Goal: Information Seeking & Learning: Learn about a topic

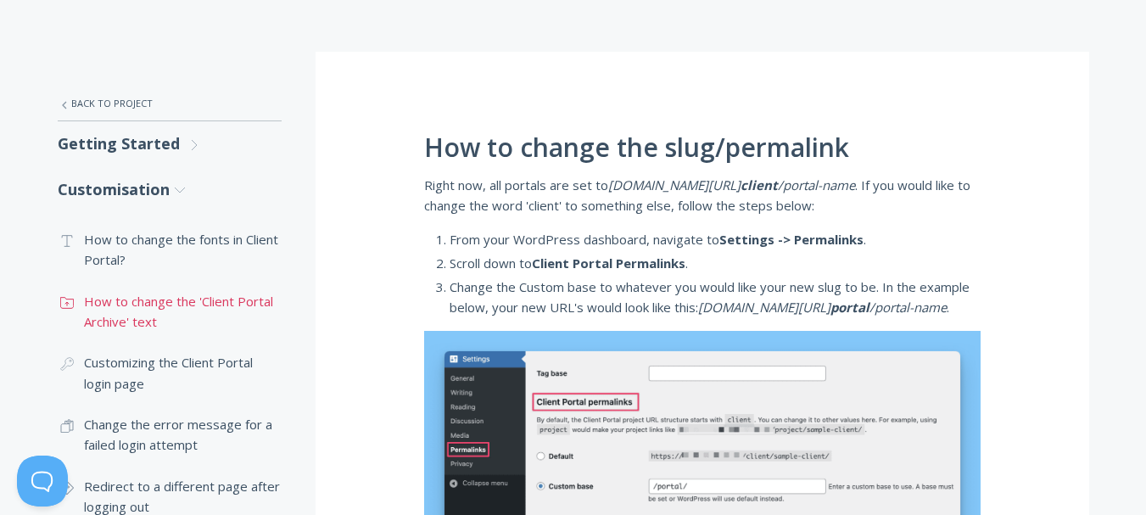
scroll to position [224, 0]
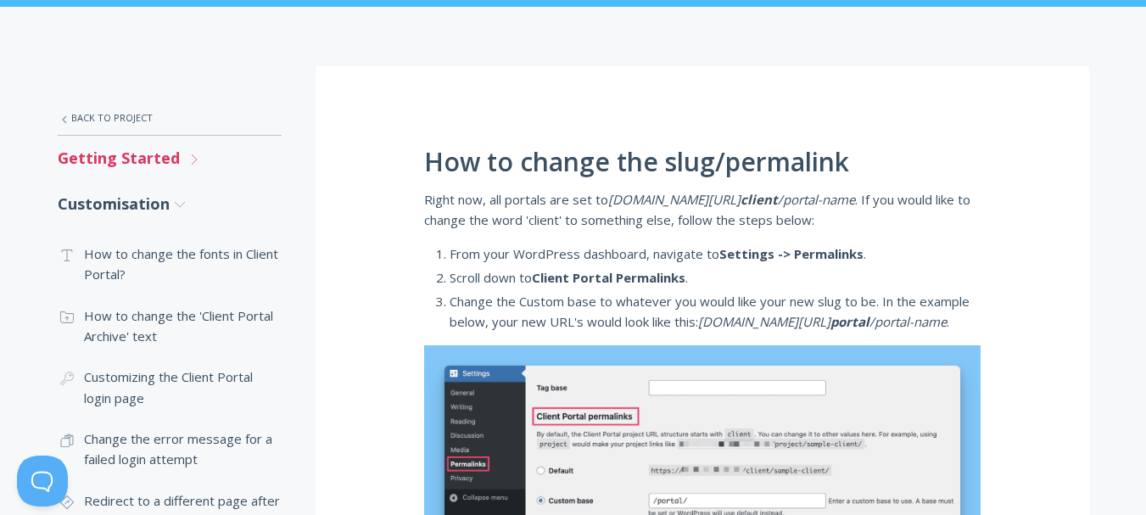
click at [179, 167] on link "Getting Started .st0{fill:none;stroke:#000000;stroke-width:2;stroke-miterlimit:…" at bounding box center [170, 158] width 224 height 45
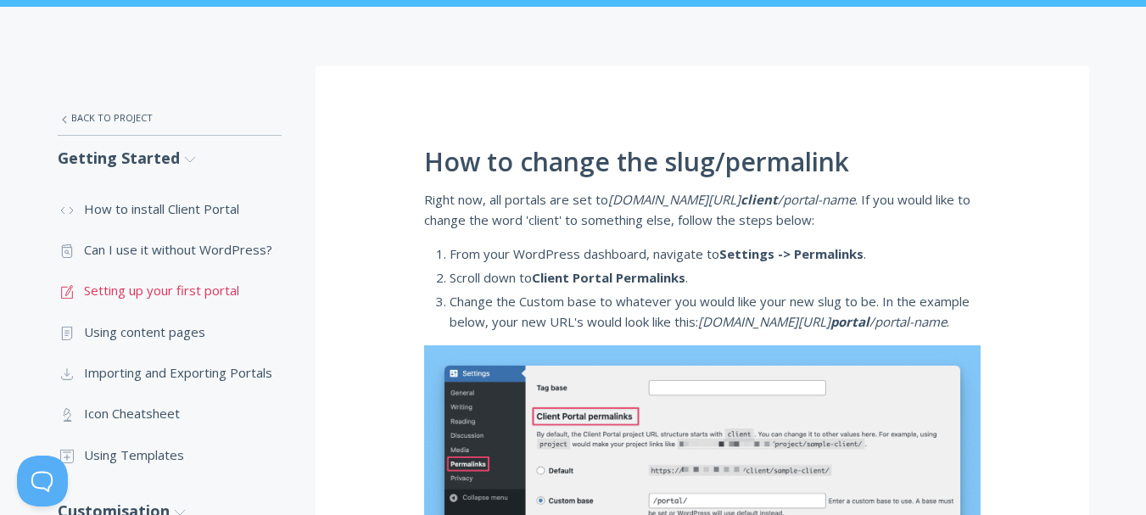
scroll to position [309, 0]
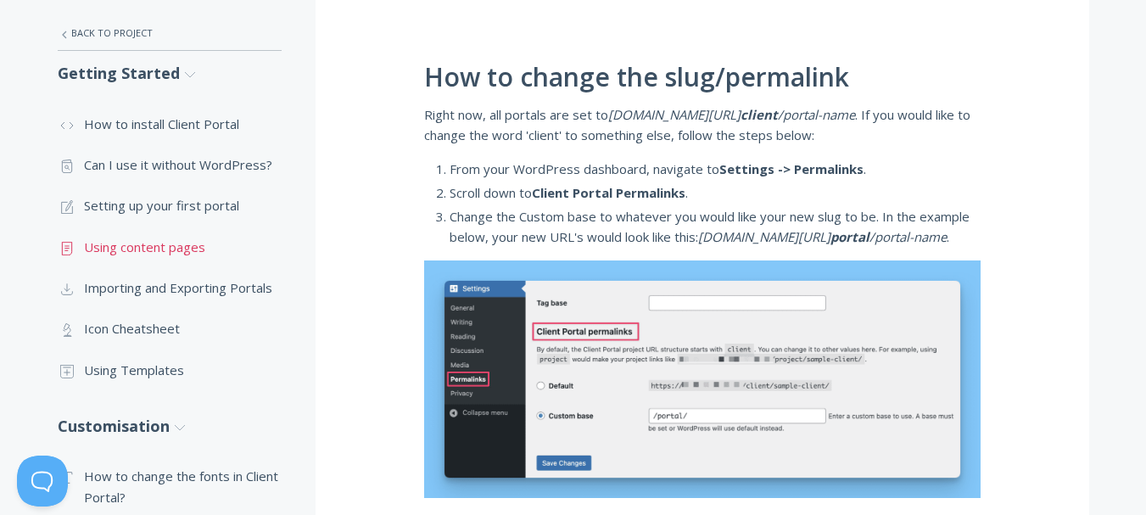
click at [145, 255] on link ".st0{fill:none;stroke:#000000;stroke-width:2;stroke-miterlimit:10;} Untitled-15…" at bounding box center [170, 247] width 224 height 41
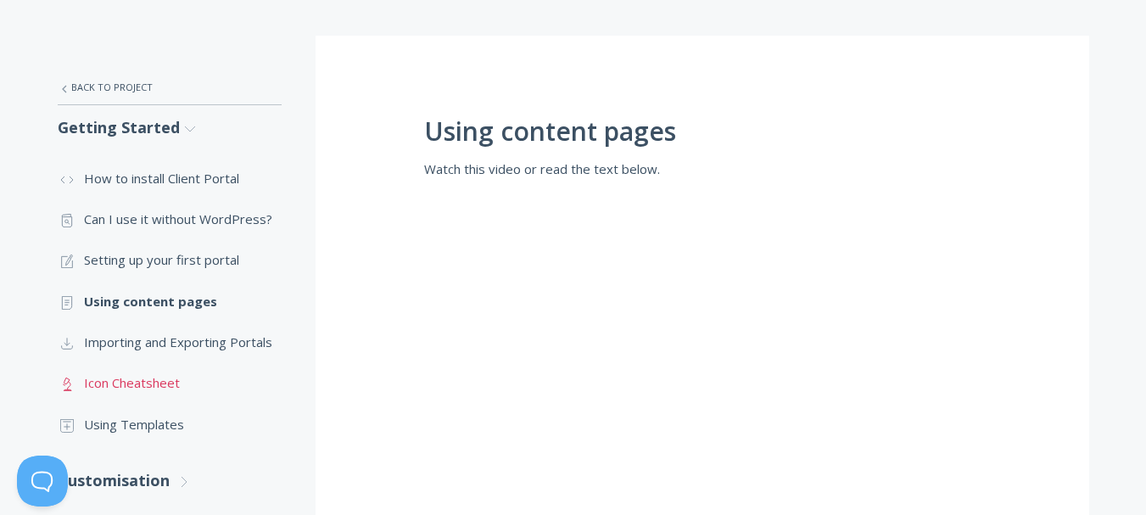
scroll to position [339, 0]
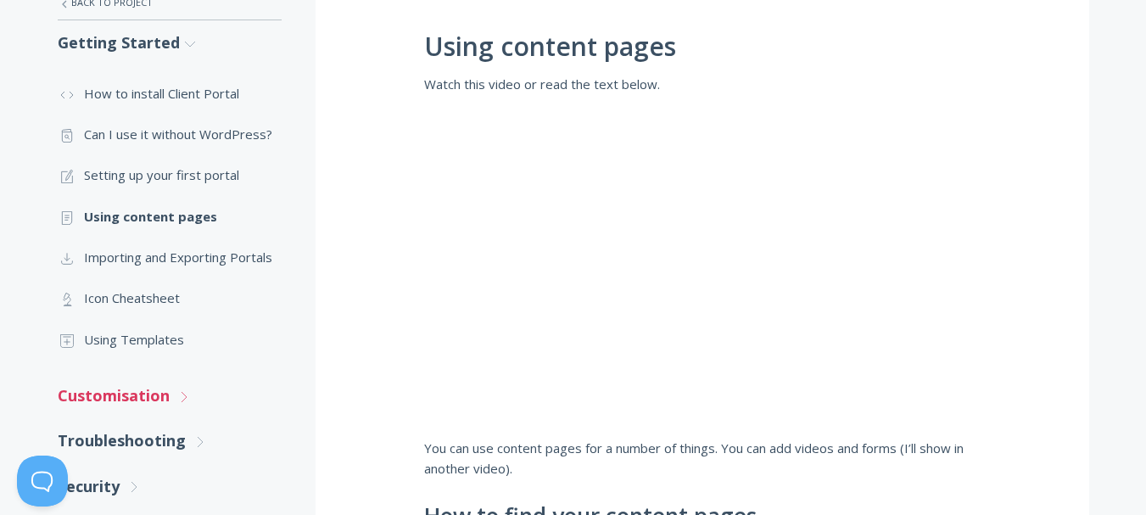
click at [143, 403] on link "Customisation .st0{fill:none;stroke:#000000;stroke-width:2;stroke-miterlimit:10…" at bounding box center [170, 395] width 224 height 45
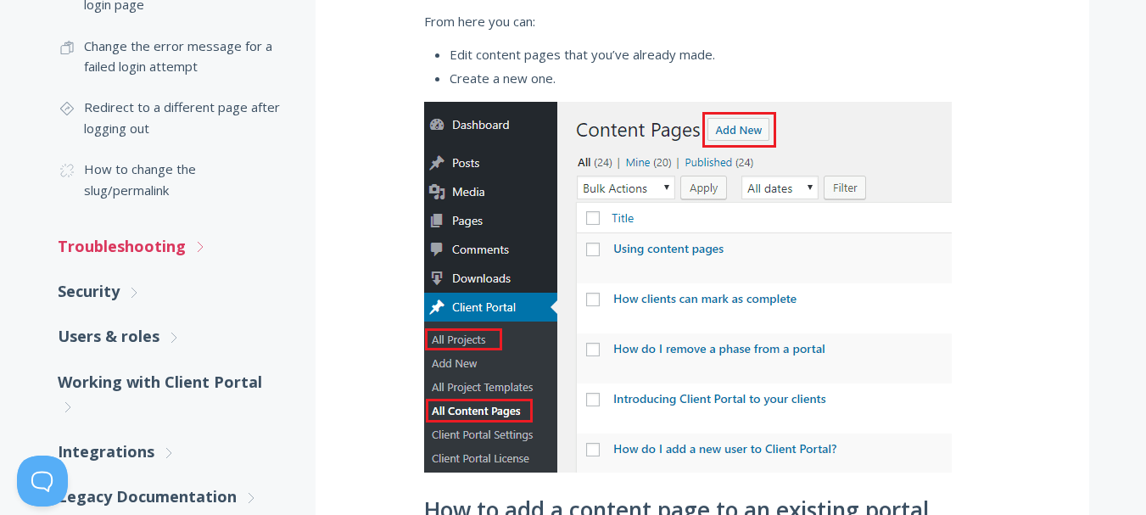
scroll to position [933, 0]
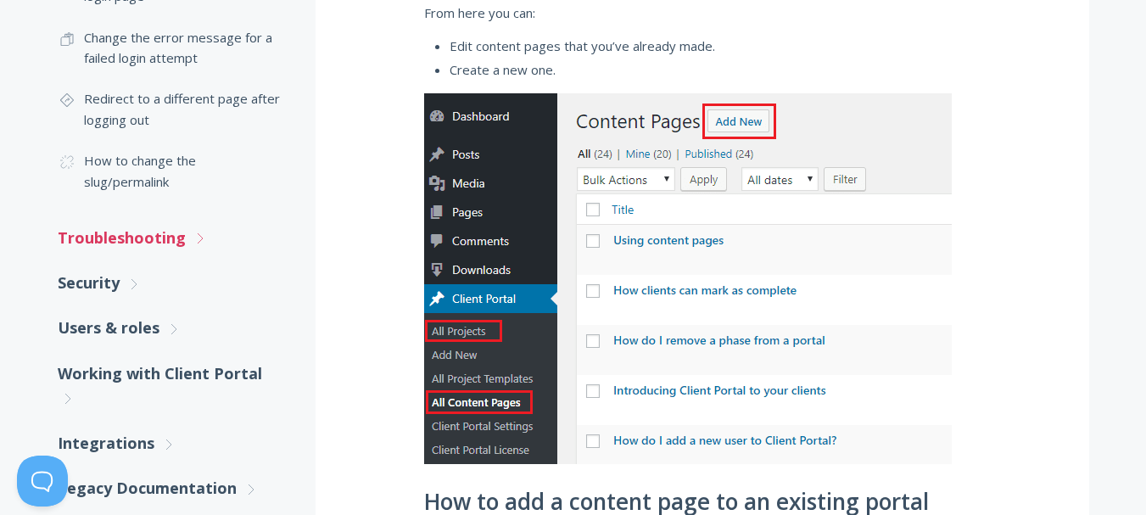
click at [134, 243] on link "Troubleshooting .st0{fill:none;stroke:#000000;stroke-width:2;stroke-miterlimit:…" at bounding box center [170, 238] width 224 height 45
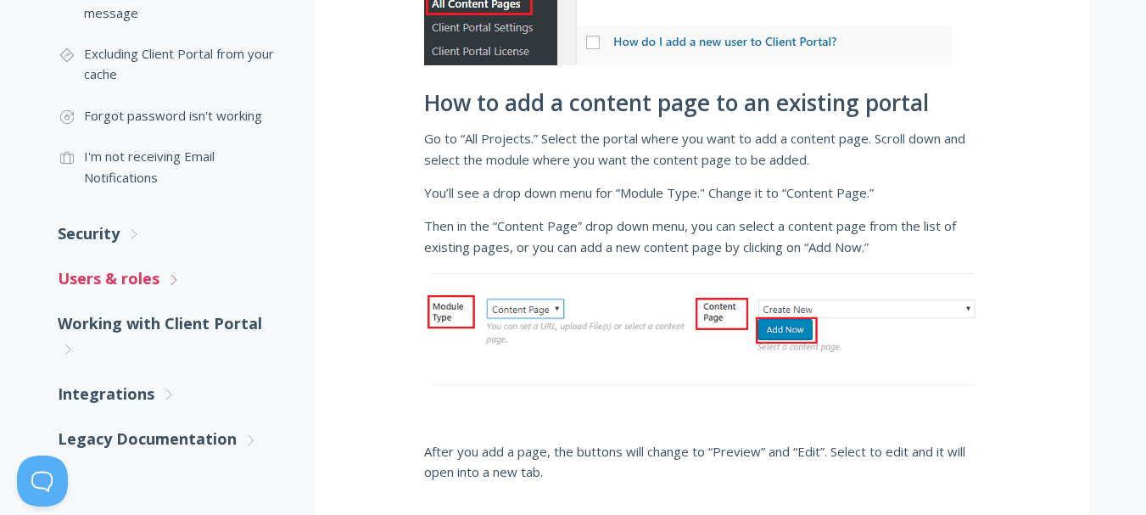
scroll to position [1358, 0]
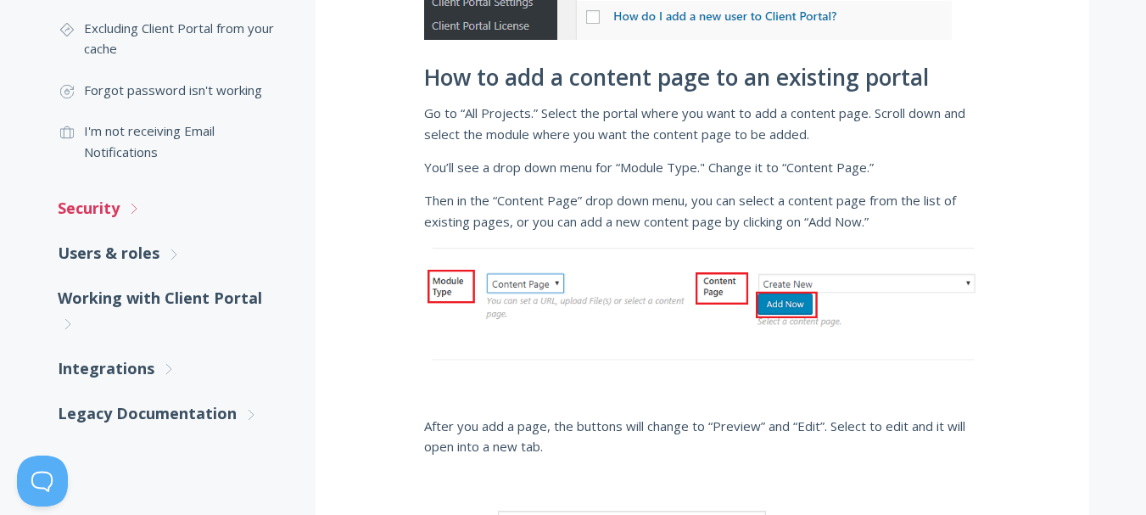
click at [103, 219] on link "Security .st0{fill:none;stroke:#000000;stroke-width:2;stroke-miterlimit:10;} Un…" at bounding box center [170, 208] width 224 height 45
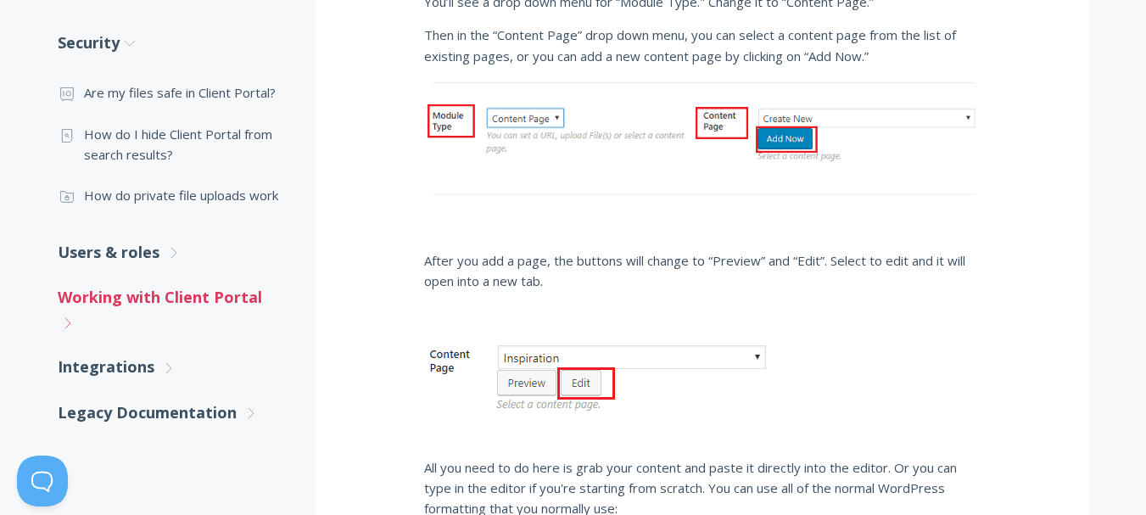
scroll to position [1527, 0]
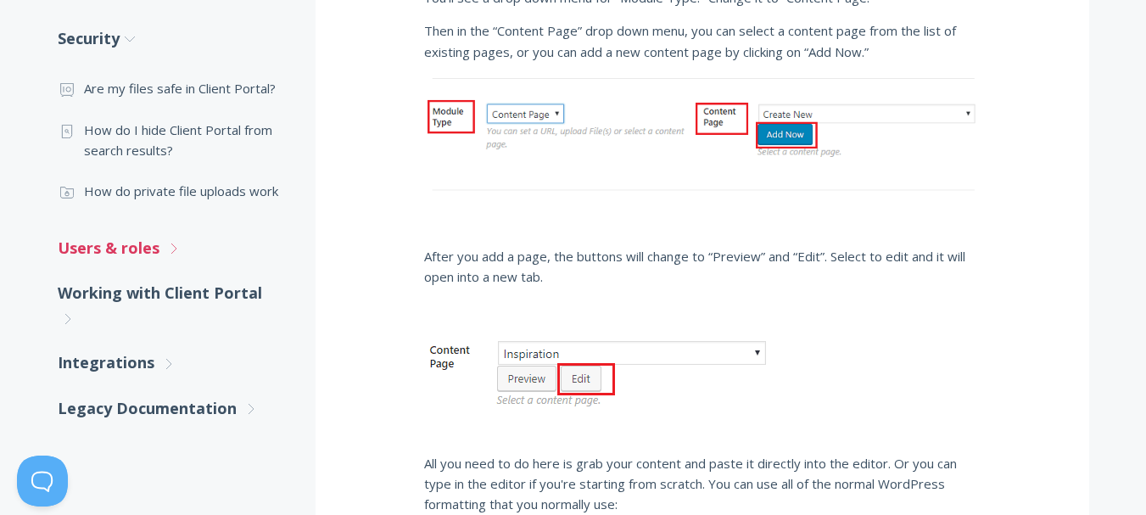
click at [110, 256] on link "Users & roles .st0{fill:none;stroke:#000000;stroke-width:2;stroke-miterlimit:10…" at bounding box center [170, 248] width 224 height 45
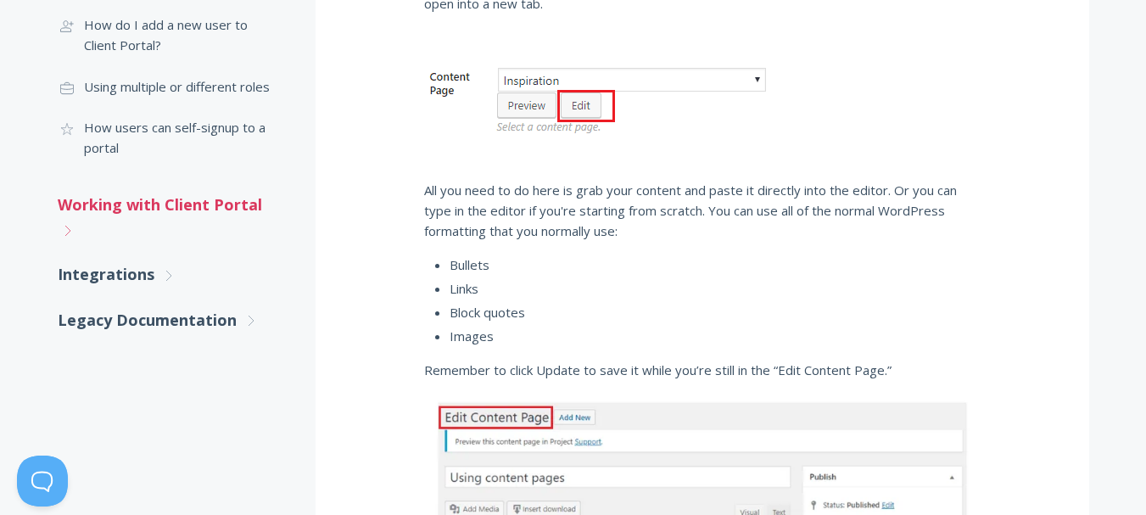
scroll to position [1951, 0]
